Goal: Find contact information: Find contact information

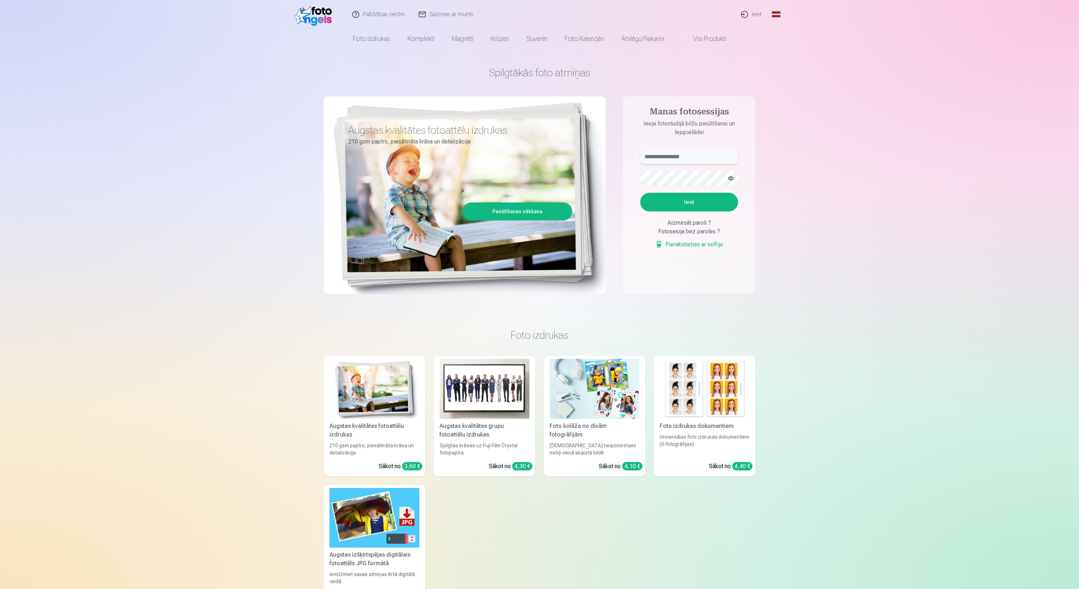
type input "**********"
click at [443, 17] on link "Sazinies ar mums" at bounding box center [446, 14] width 68 height 29
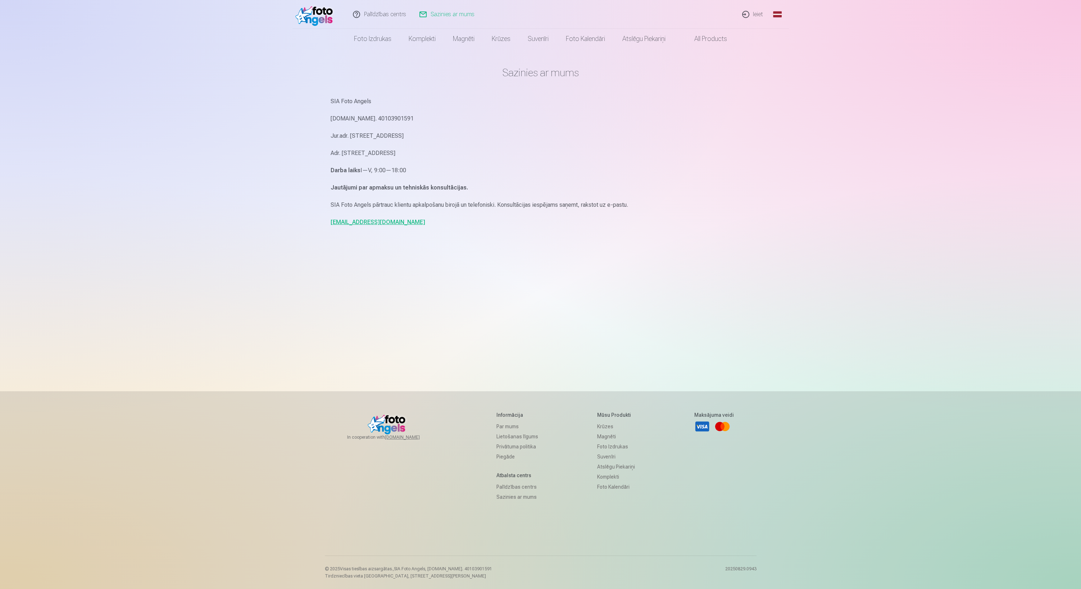
click at [369, 120] on p "[DOMAIN_NAME]. 40103901591" at bounding box center [540, 119] width 420 height 10
copy p "40103901591"
